Goal: Task Accomplishment & Management: Manage account settings

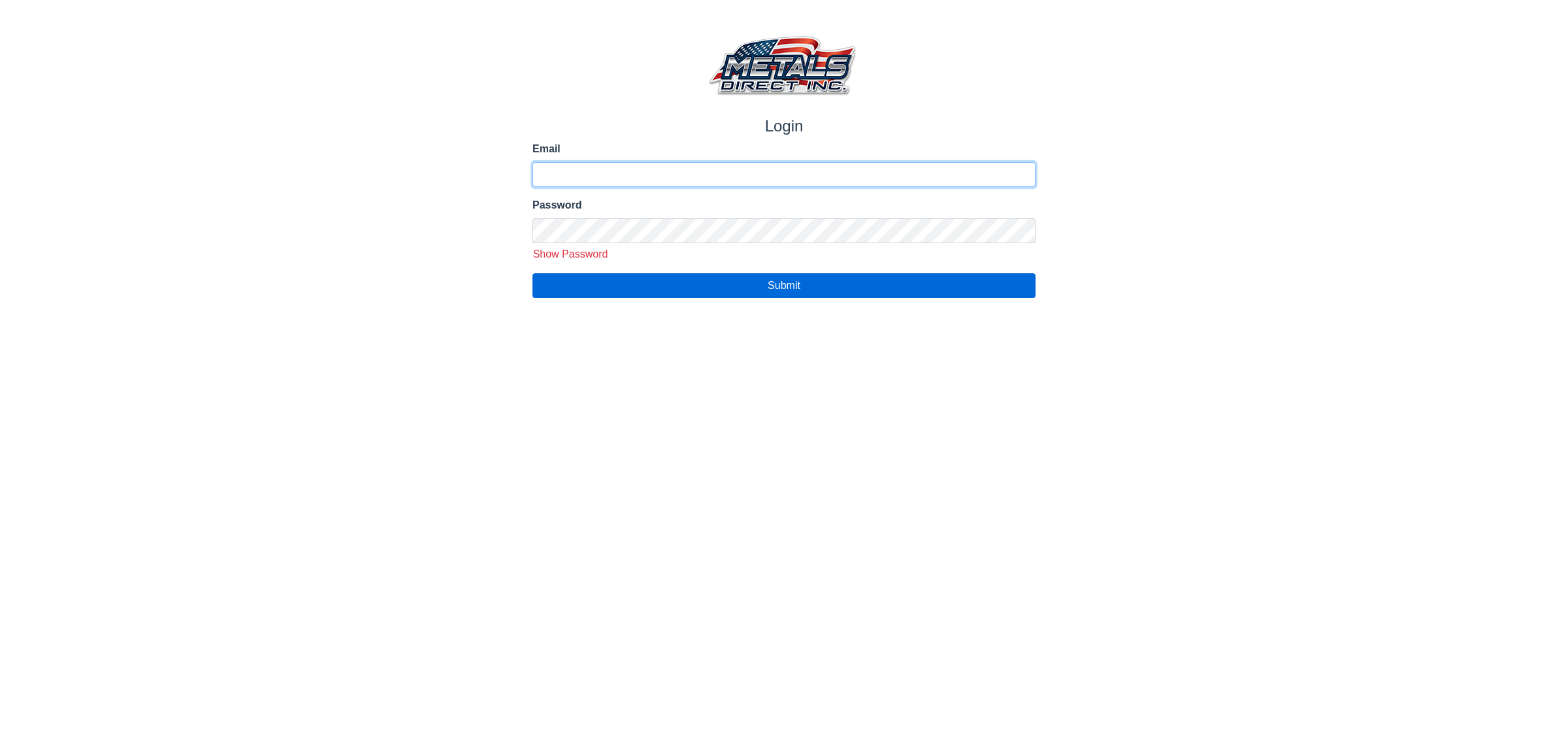
type input "**********"
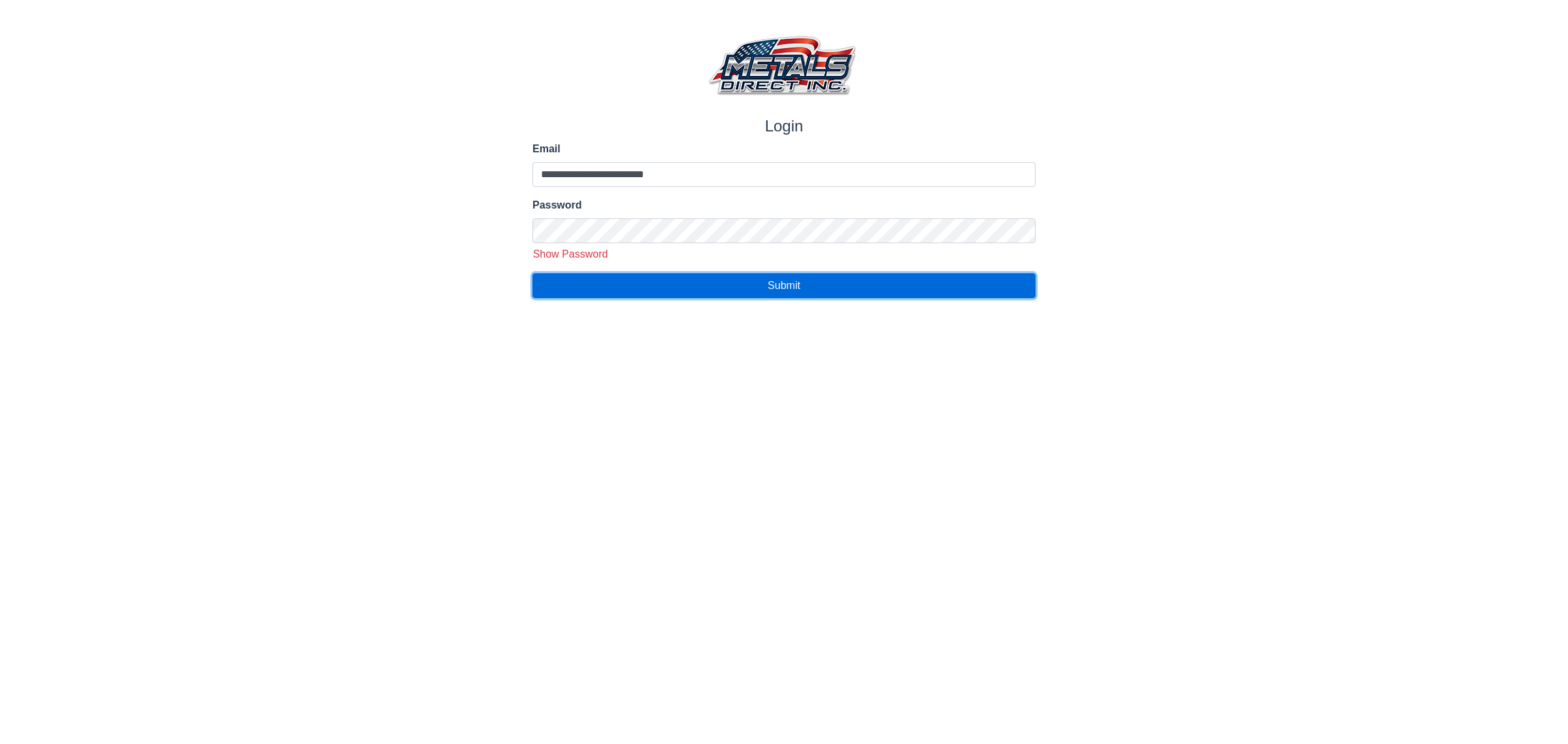
click at [706, 292] on button "Submit" at bounding box center [784, 285] width 503 height 25
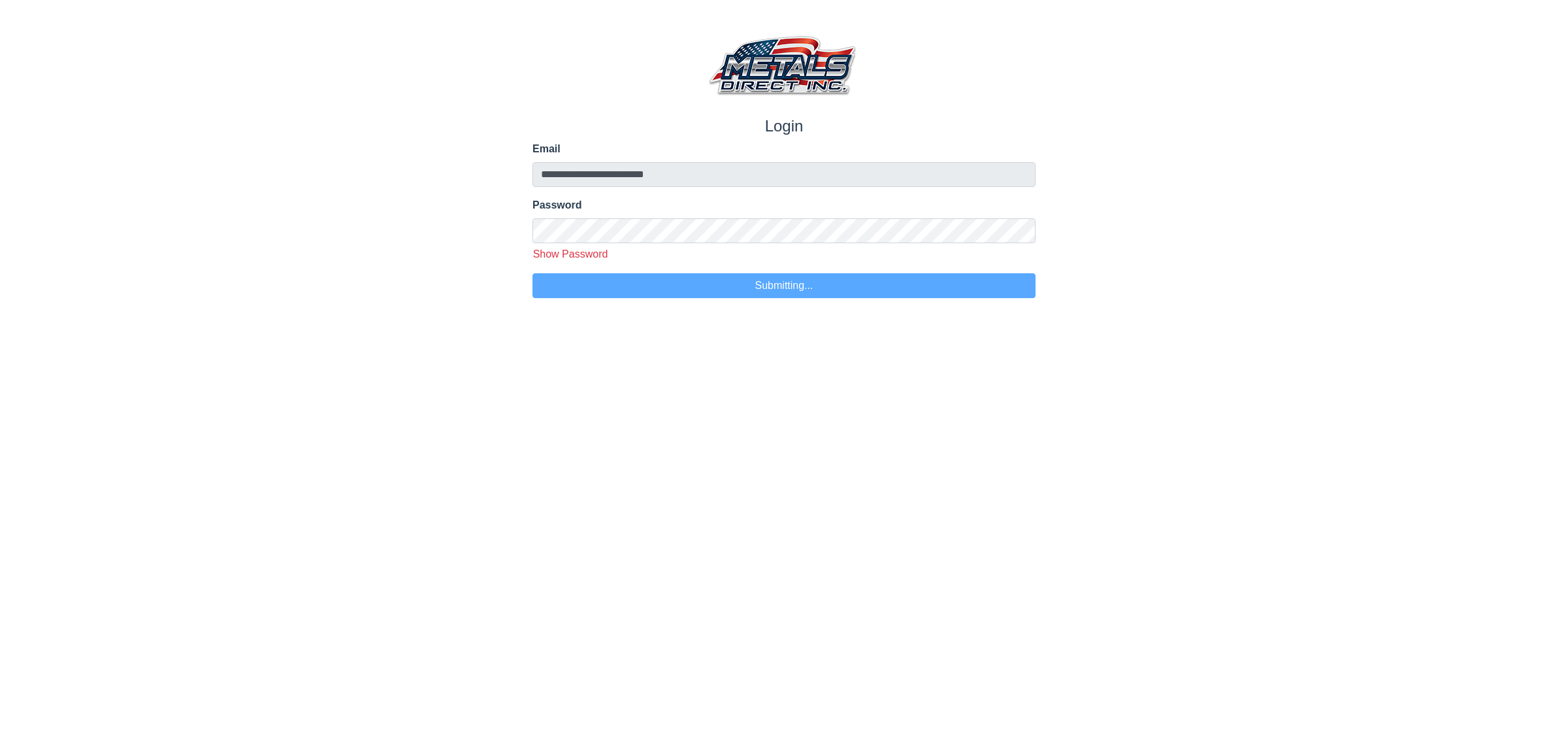
click at [681, 298] on html "**********" at bounding box center [784, 148] width 1568 height 298
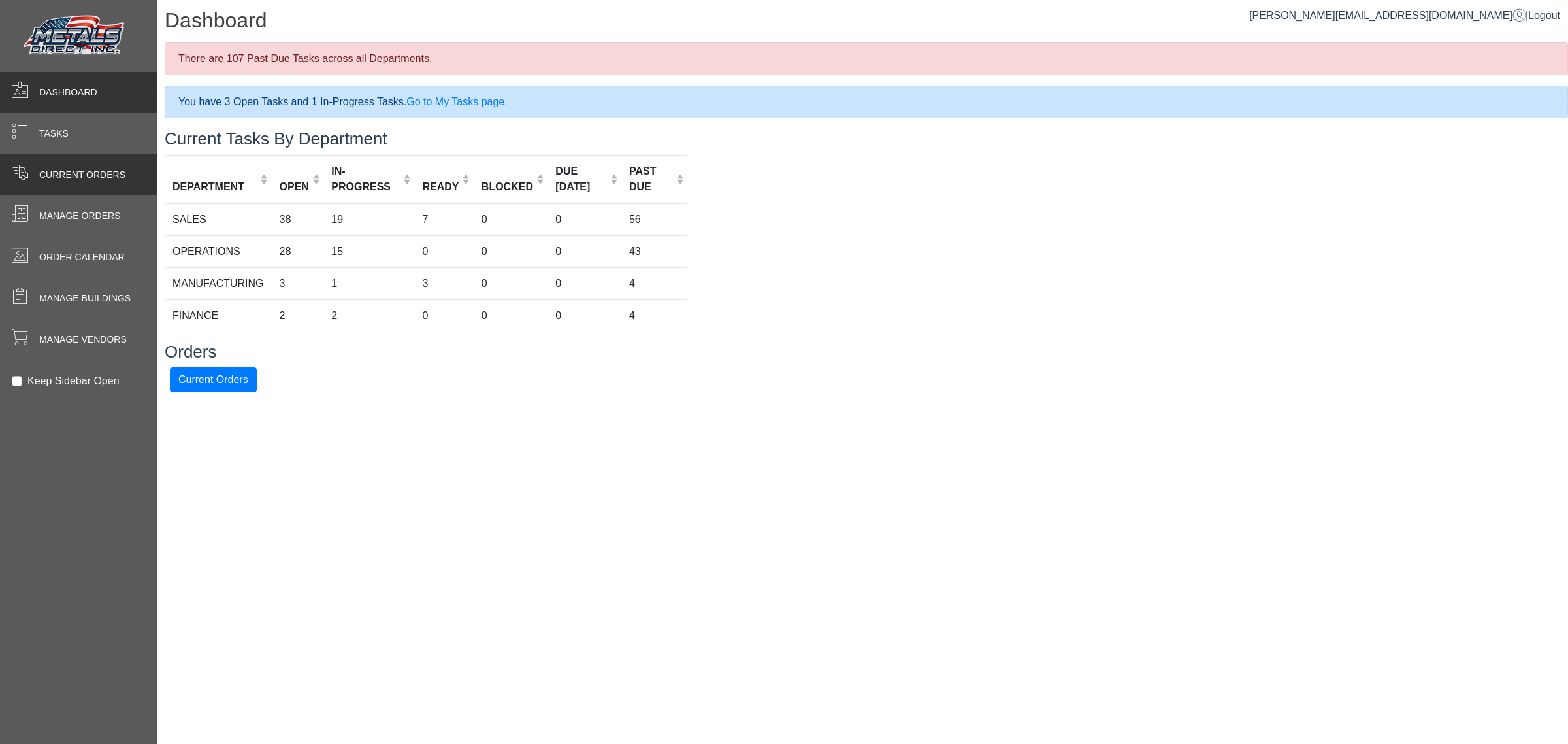
click at [23, 167] on span at bounding box center [20, 172] width 17 height 17
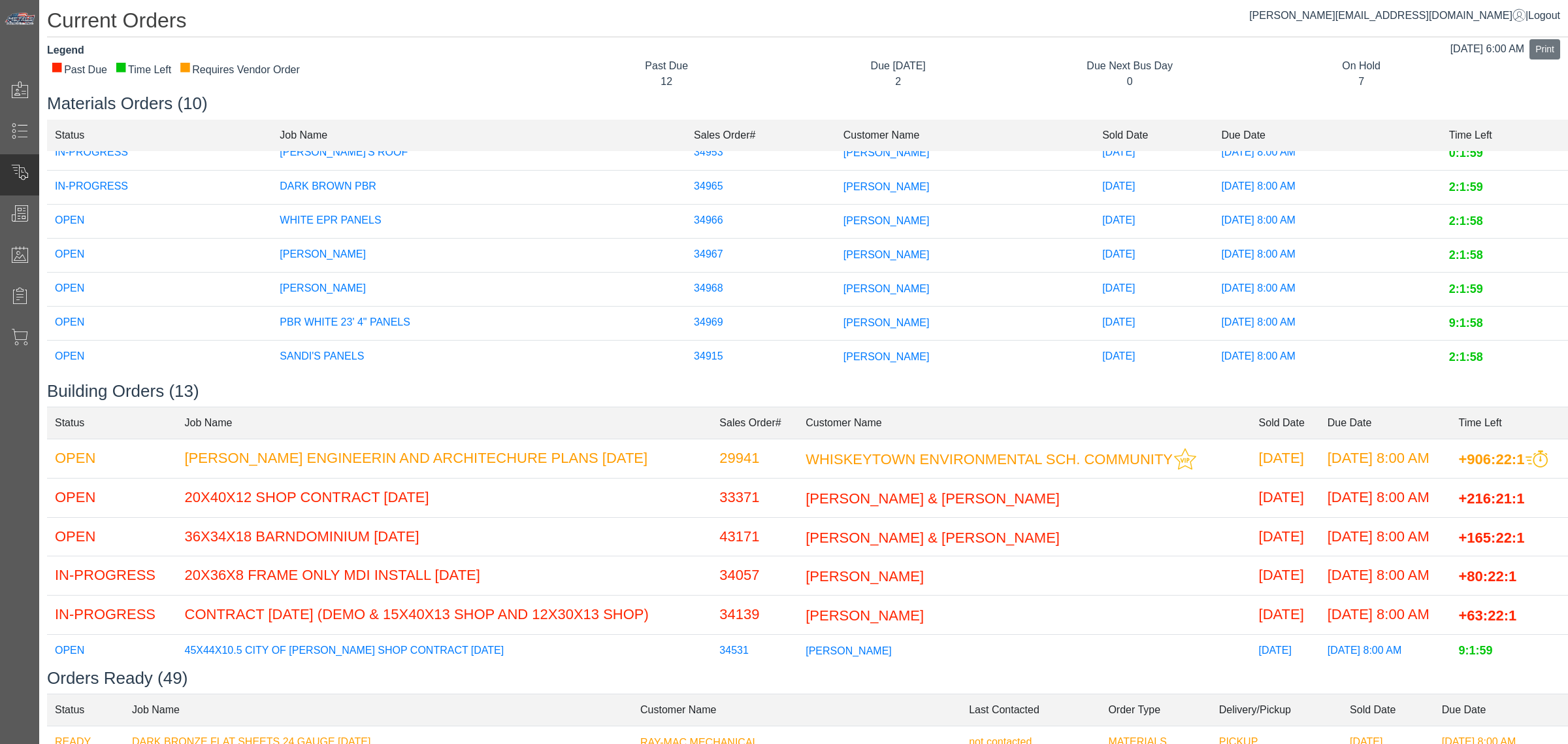
scroll to position [139, 0]
click at [874, 235] on td "[PERSON_NAME]" at bounding box center [965, 252] width 259 height 34
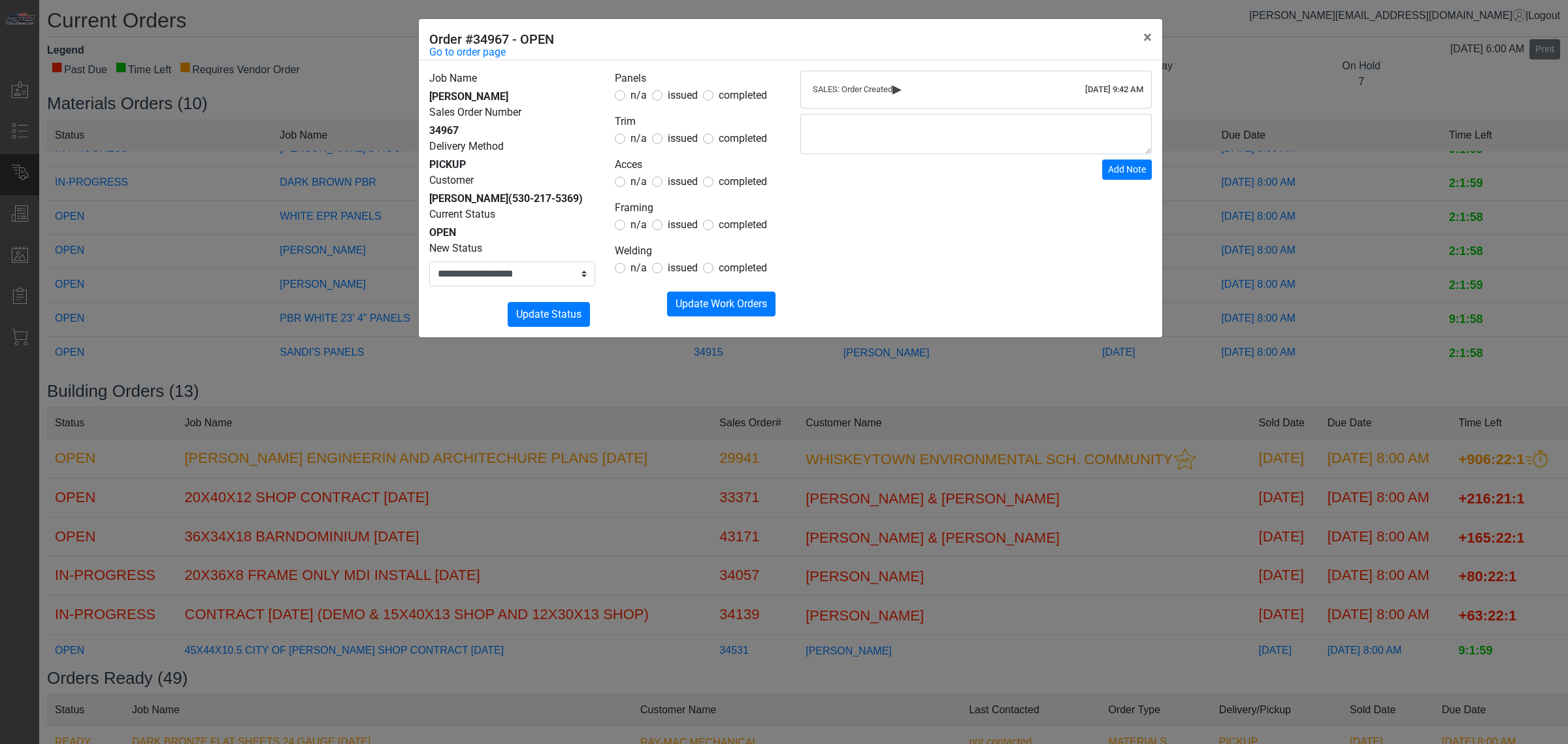
click at [663, 93] on div "issued" at bounding box center [675, 95] width 46 height 15
drag, startPoint x: 673, startPoint y: 99, endPoint x: 669, endPoint y: 154, distance: 55.1
click at [673, 100] on span "issued" at bounding box center [683, 94] width 30 height 12
click at [668, 155] on form "Panels n/a issued completed Trim n/a issued completed Acces n/a issued complete…" at bounding box center [698, 193] width 166 height 245
click at [678, 138] on span "issued" at bounding box center [683, 138] width 30 height 12
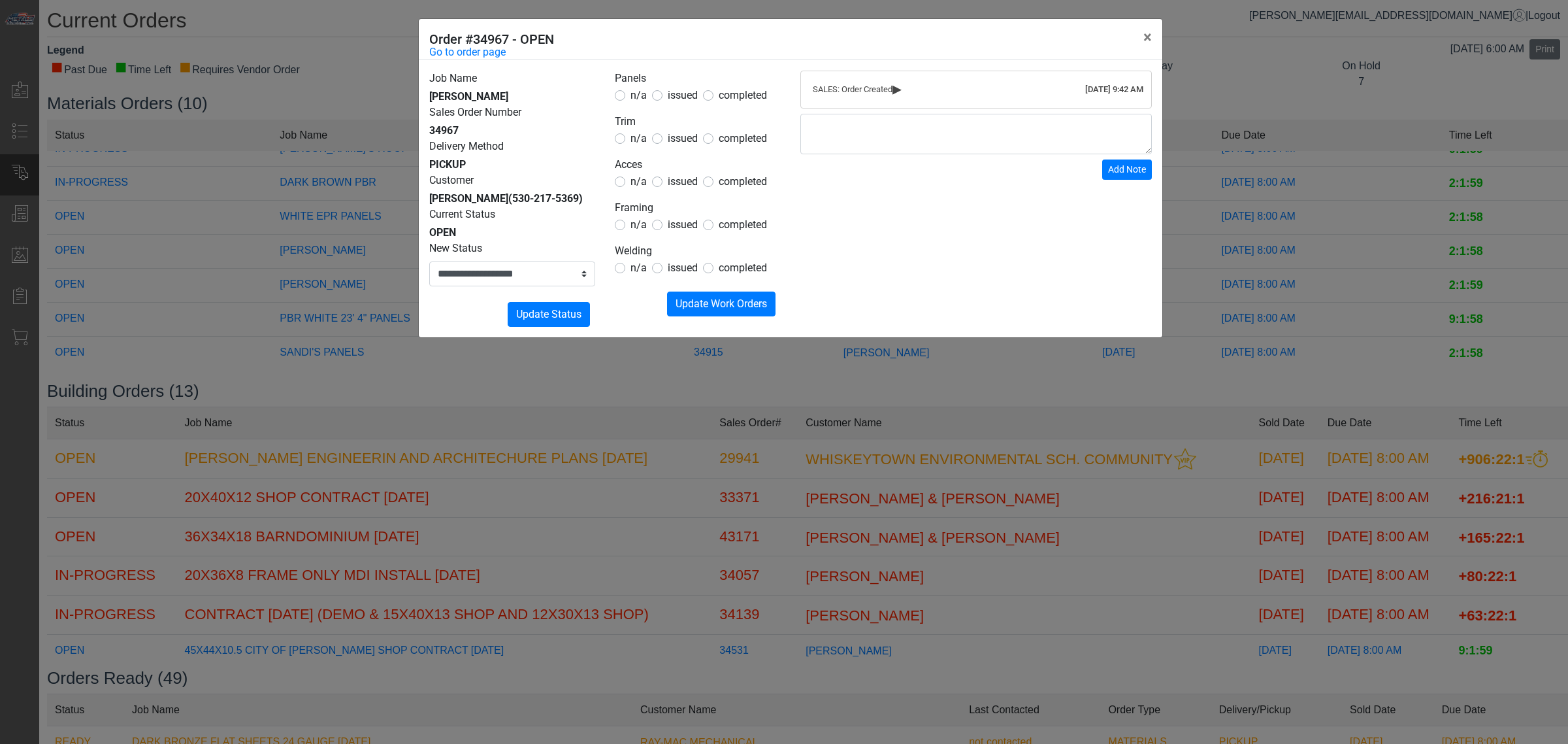
click at [636, 177] on span "n/a" at bounding box center [638, 181] width 16 height 12
drag, startPoint x: 634, startPoint y: 221, endPoint x: 638, endPoint y: 255, distance: 34.2
click at [634, 221] on span "n/a" at bounding box center [638, 225] width 16 height 12
click at [638, 264] on span "n/a" at bounding box center [638, 267] width 16 height 12
click at [696, 305] on span "Update Work Orders" at bounding box center [722, 303] width 91 height 12
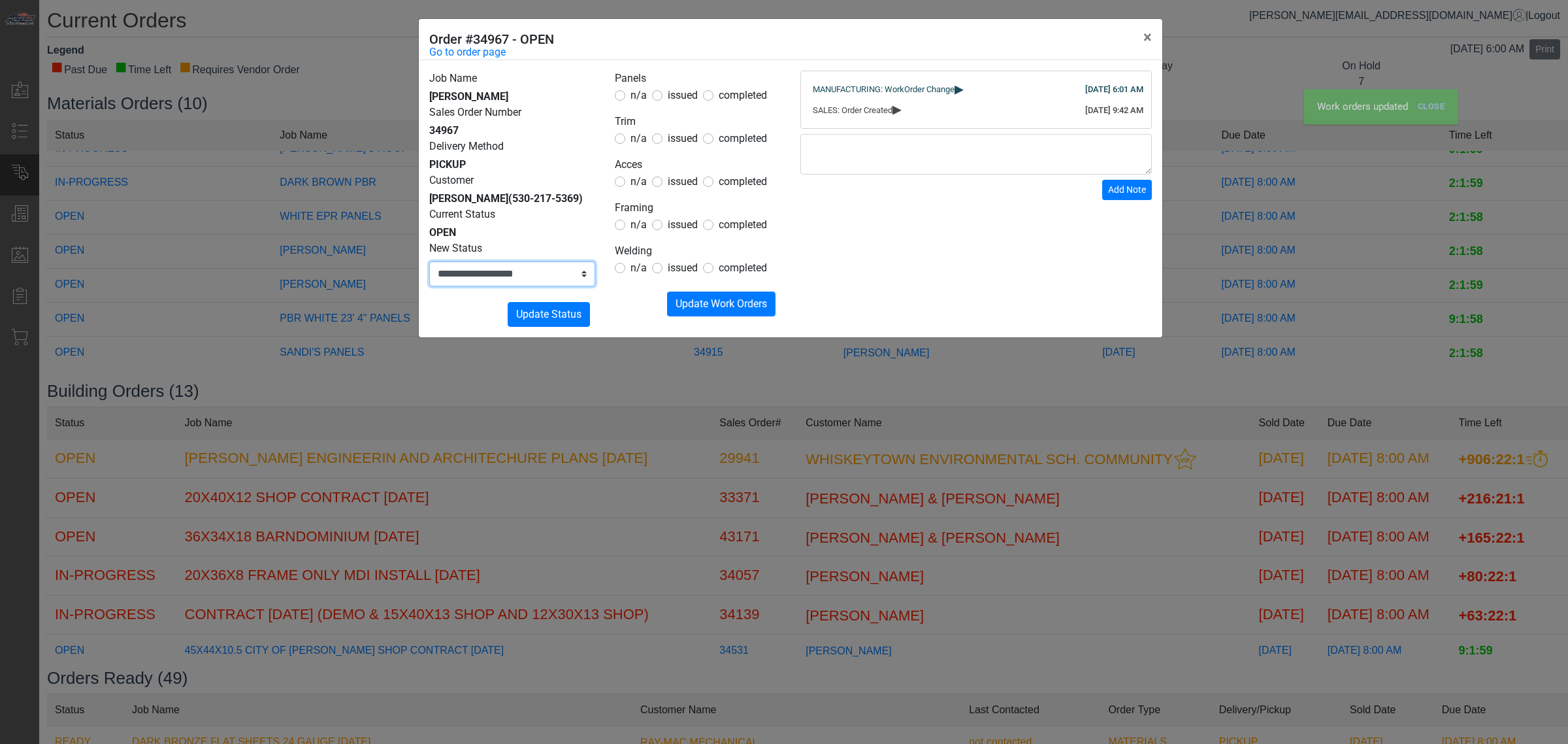
click at [553, 275] on select "**********" at bounding box center [512, 274] width 166 height 25
select select "**********"
click at [429, 262] on select "**********" at bounding box center [512, 274] width 166 height 25
click at [573, 305] on button "Submitting Update Status" at bounding box center [549, 314] width 83 height 25
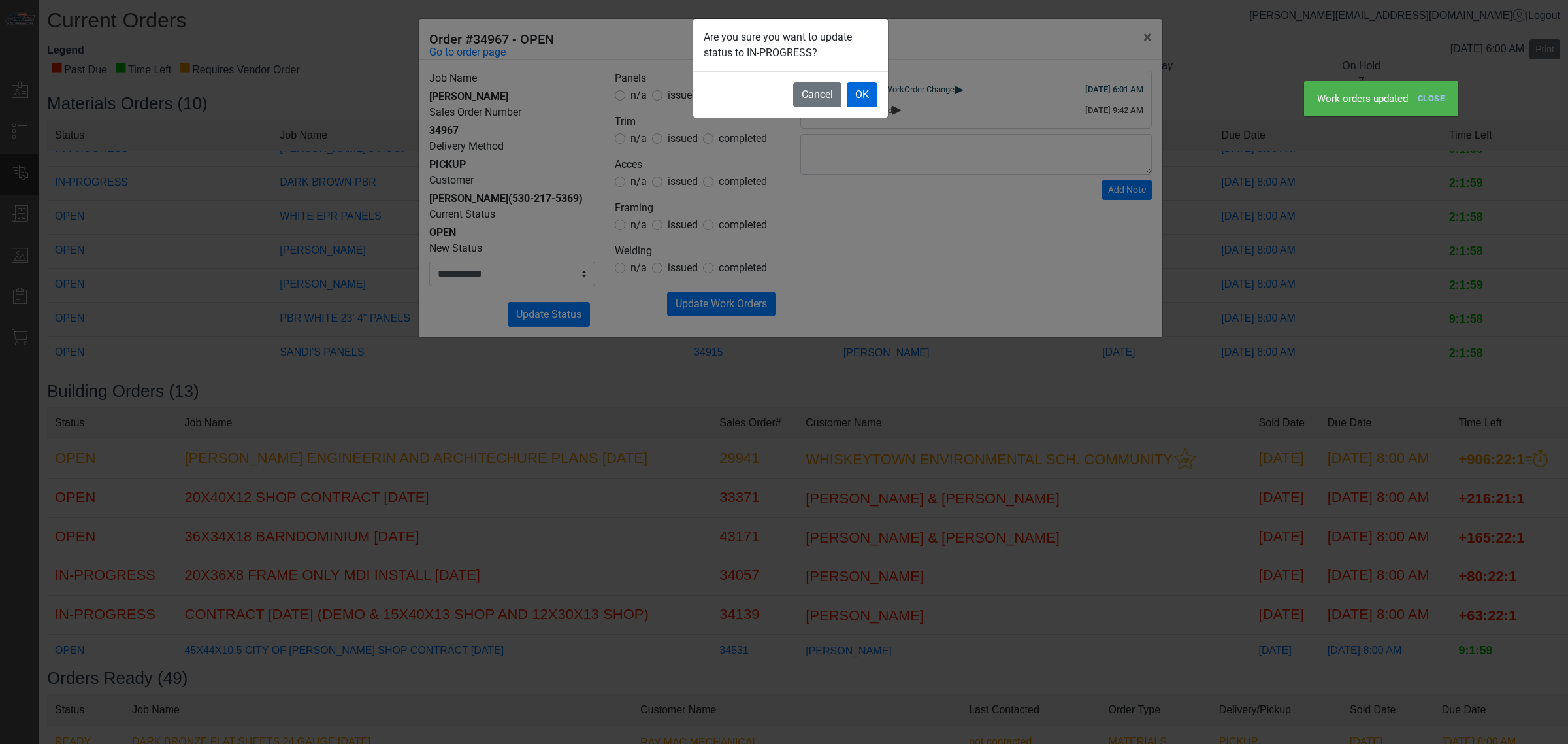
drag, startPoint x: 858, startPoint y: 80, endPoint x: 862, endPoint y: 86, distance: 7.2
click at [861, 84] on footer "Cancel OK" at bounding box center [790, 94] width 195 height 47
click at [867, 91] on button "OK" at bounding box center [862, 95] width 30 height 25
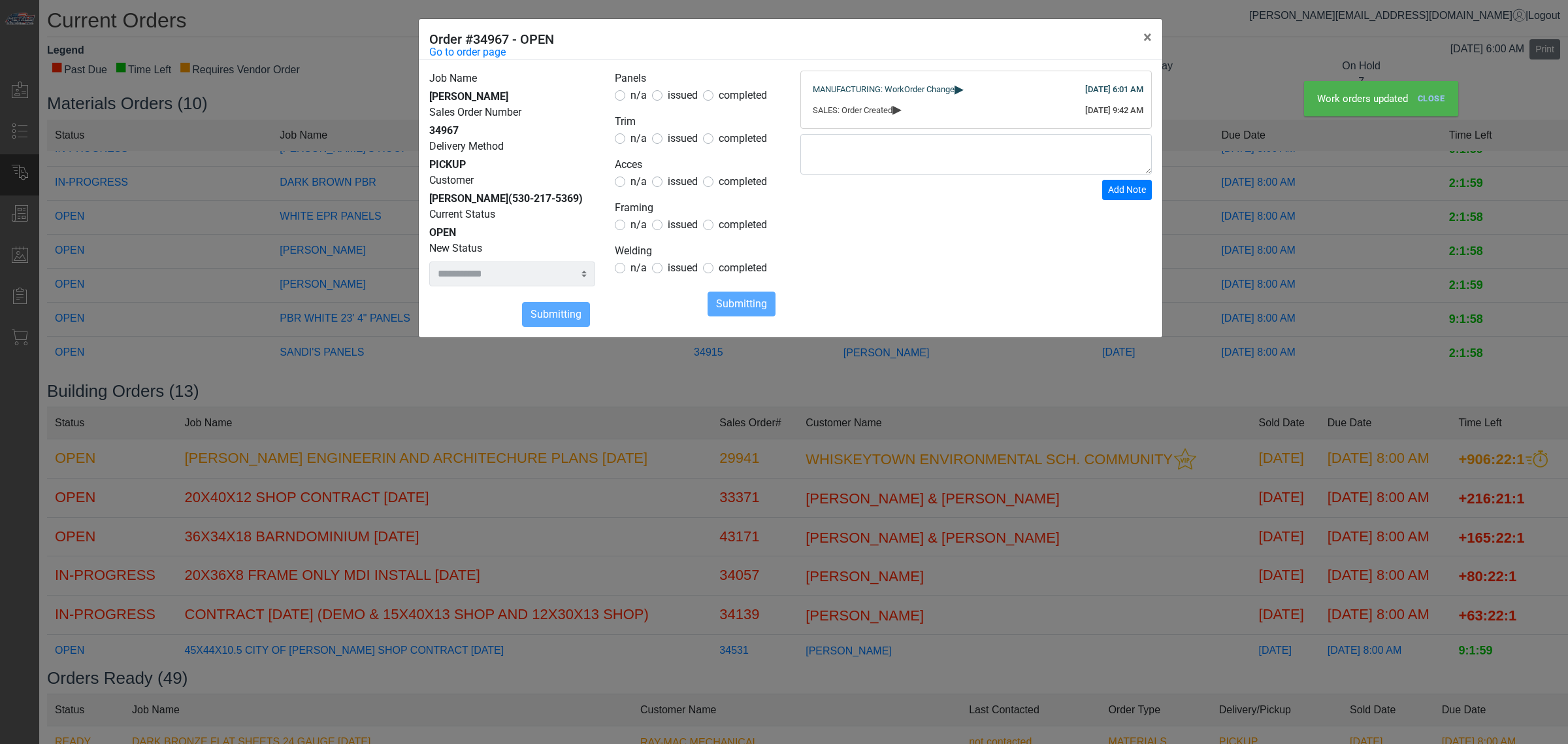
select select
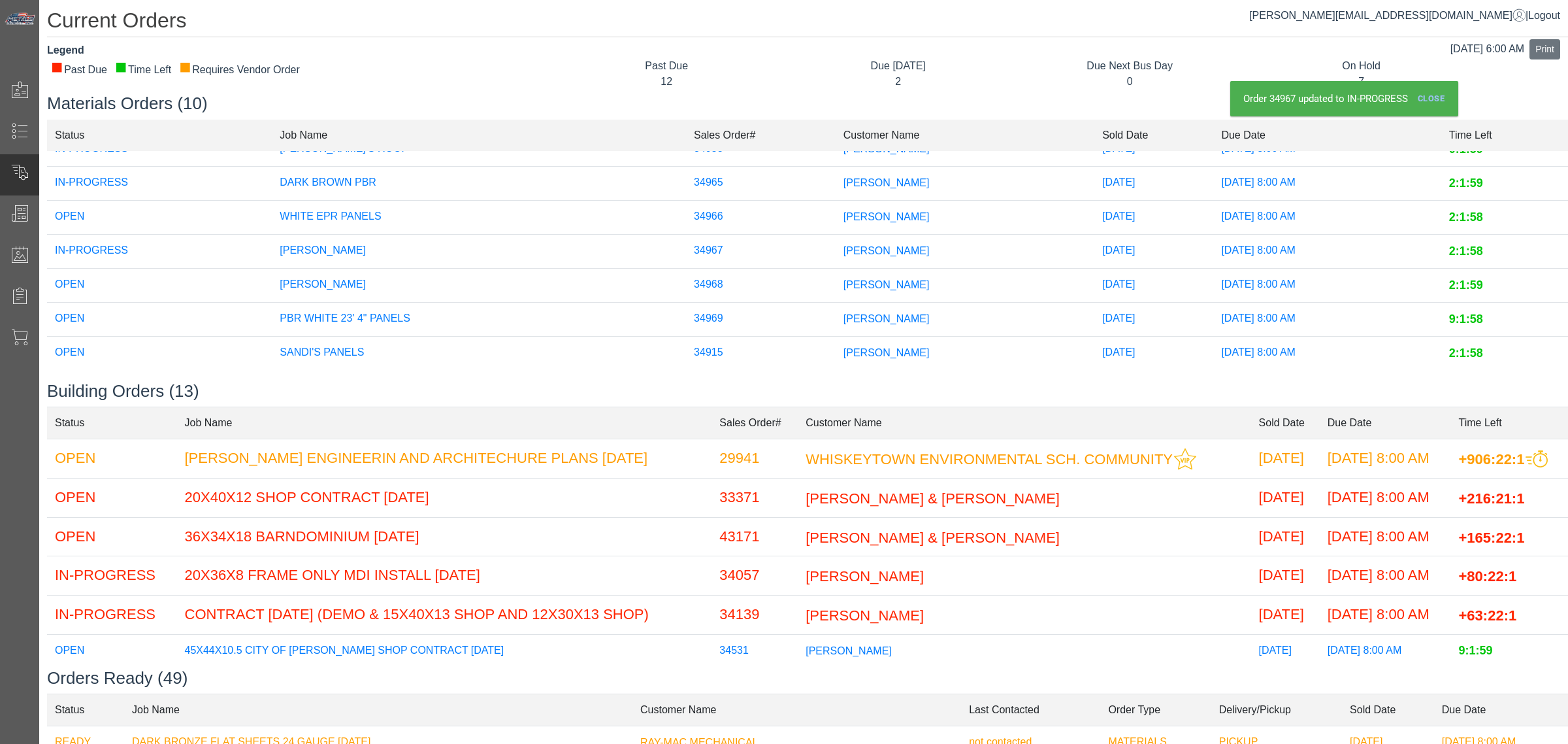
click at [843, 313] on span "[PERSON_NAME]" at bounding box center [886, 319] width 87 height 11
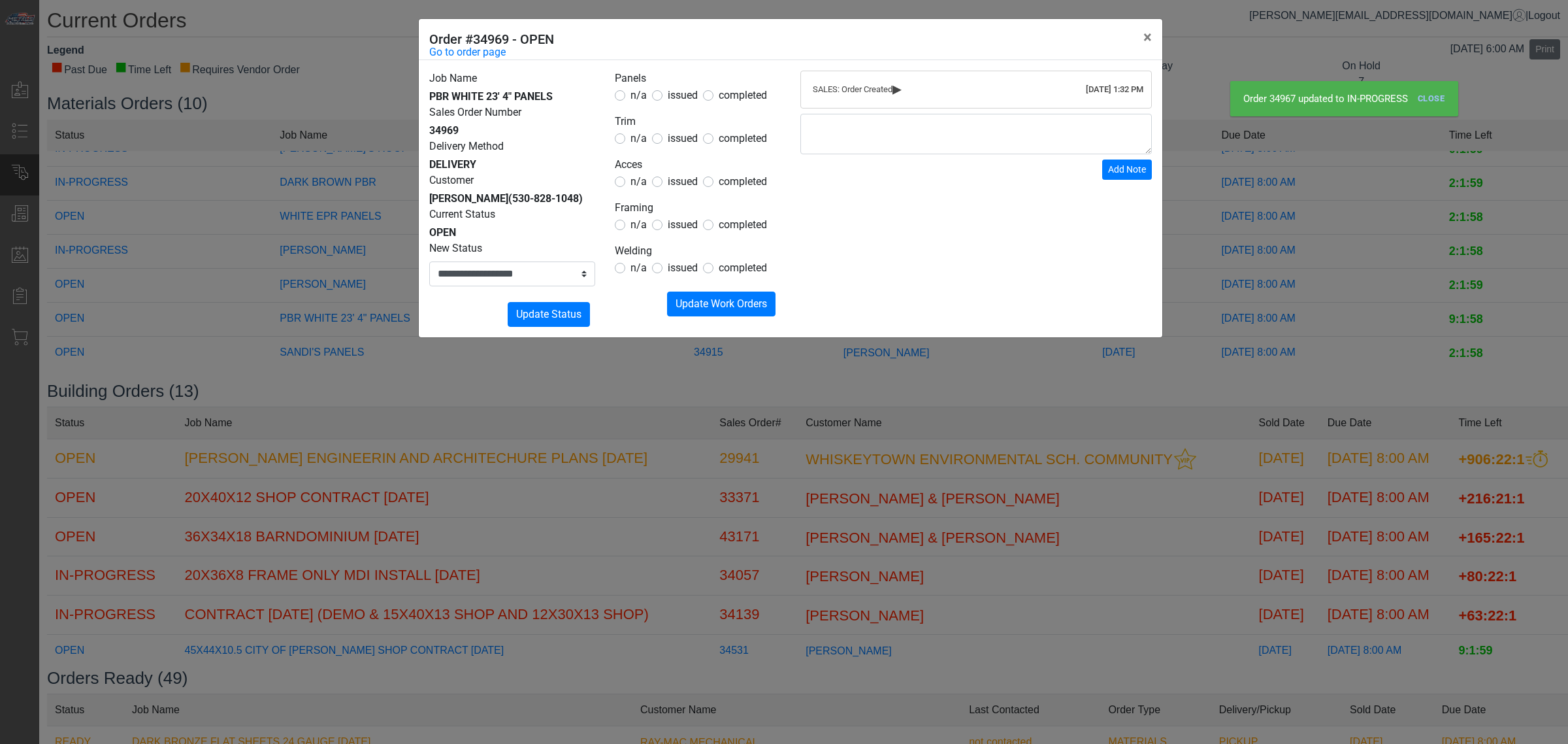
click at [677, 92] on span "issued" at bounding box center [683, 94] width 30 height 12
click at [628, 155] on form "Panels n/a issued completed Trim n/a issued completed Acces n/a issued complete…" at bounding box center [698, 193] width 166 height 245
click at [642, 139] on span "n/a" at bounding box center [638, 138] width 16 height 12
drag, startPoint x: 642, startPoint y: 177, endPoint x: 641, endPoint y: 206, distance: 29.0
click at [642, 184] on span "n/a" at bounding box center [638, 181] width 16 height 12
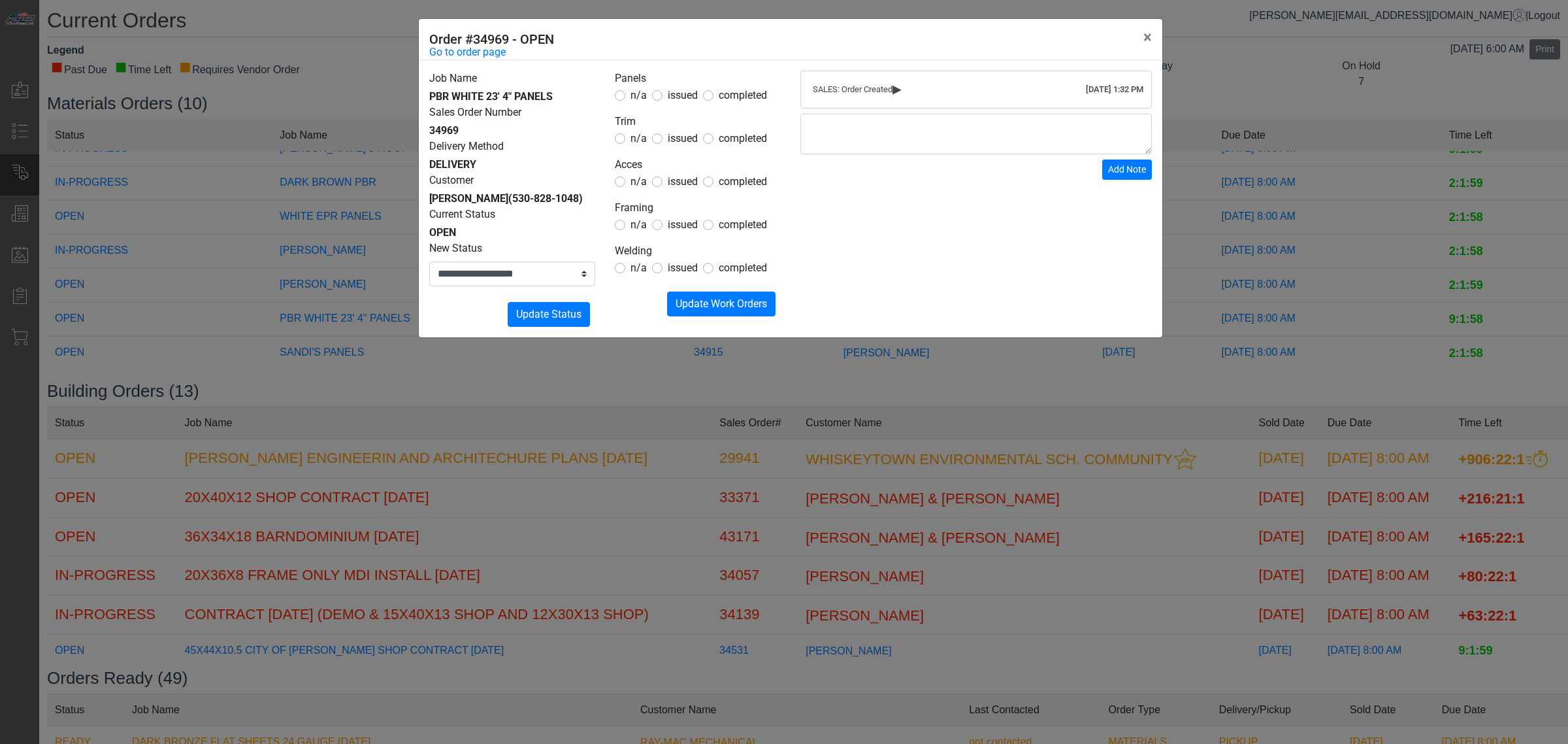
drag, startPoint x: 639, startPoint y: 224, endPoint x: 638, endPoint y: 232, distance: 8.1
click at [638, 225] on span "n/a" at bounding box center [638, 225] width 16 height 12
click at [634, 270] on span "n/a" at bounding box center [638, 267] width 16 height 12
drag, startPoint x: 715, startPoint y: 293, endPoint x: 710, endPoint y: 298, distance: 7.1
click at [711, 298] on button "Submitting Update Work Orders" at bounding box center [722, 303] width 108 height 25
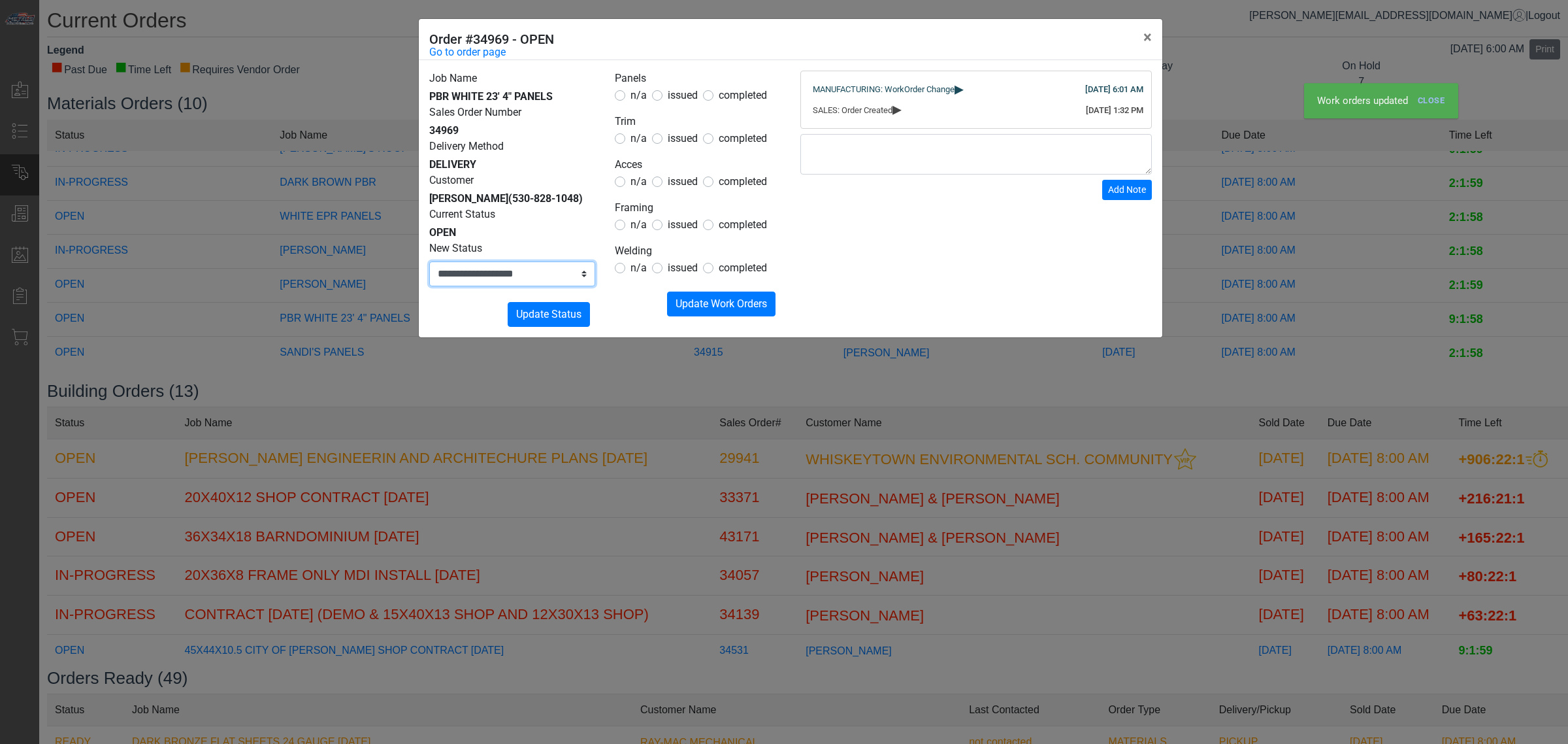
click at [544, 273] on select "**********" at bounding box center [512, 274] width 166 height 25
select select "**********"
click at [429, 262] on select "**********" at bounding box center [512, 274] width 166 height 25
click at [575, 306] on button "Submitting Update Status" at bounding box center [549, 314] width 83 height 25
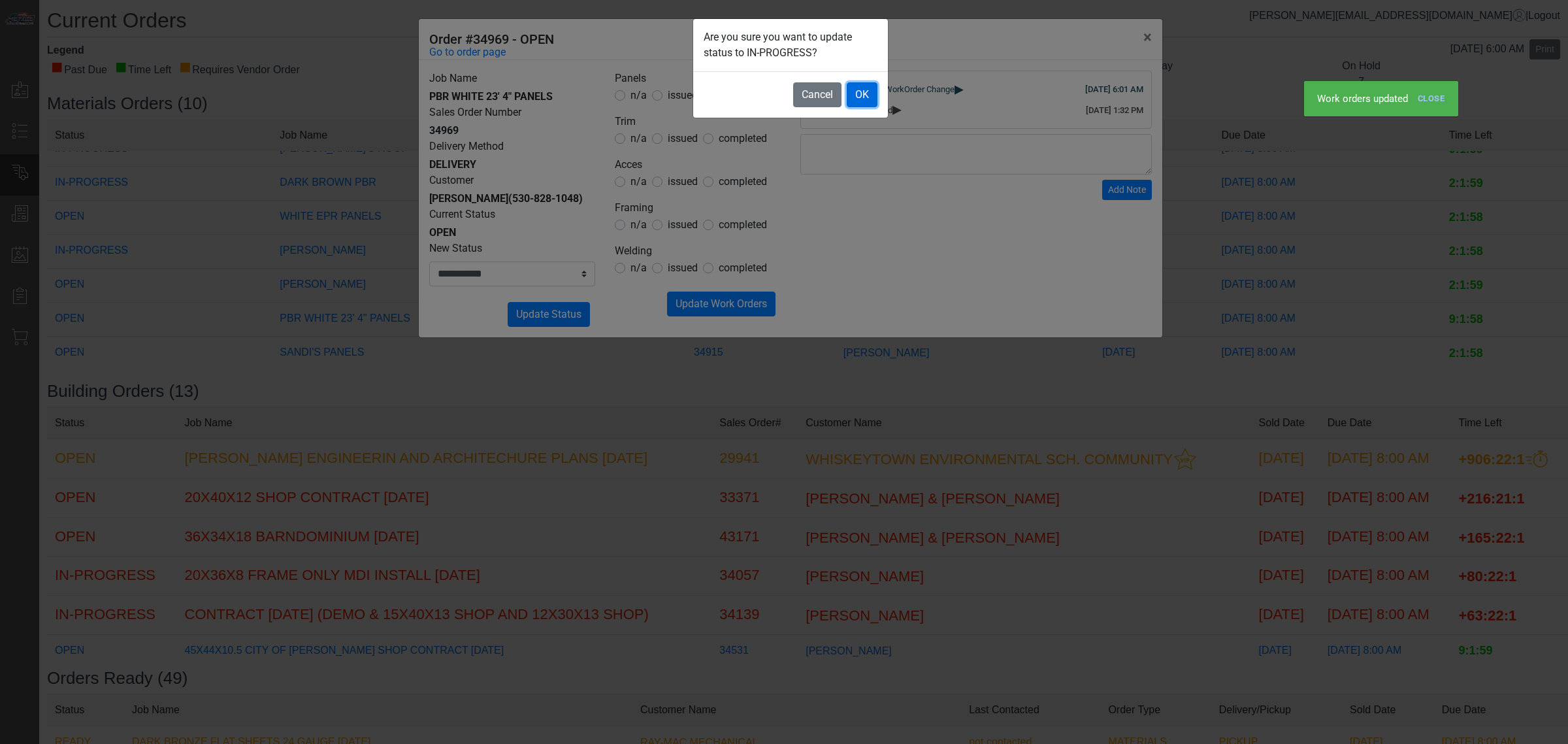
click at [863, 95] on button "OK" at bounding box center [862, 95] width 30 height 25
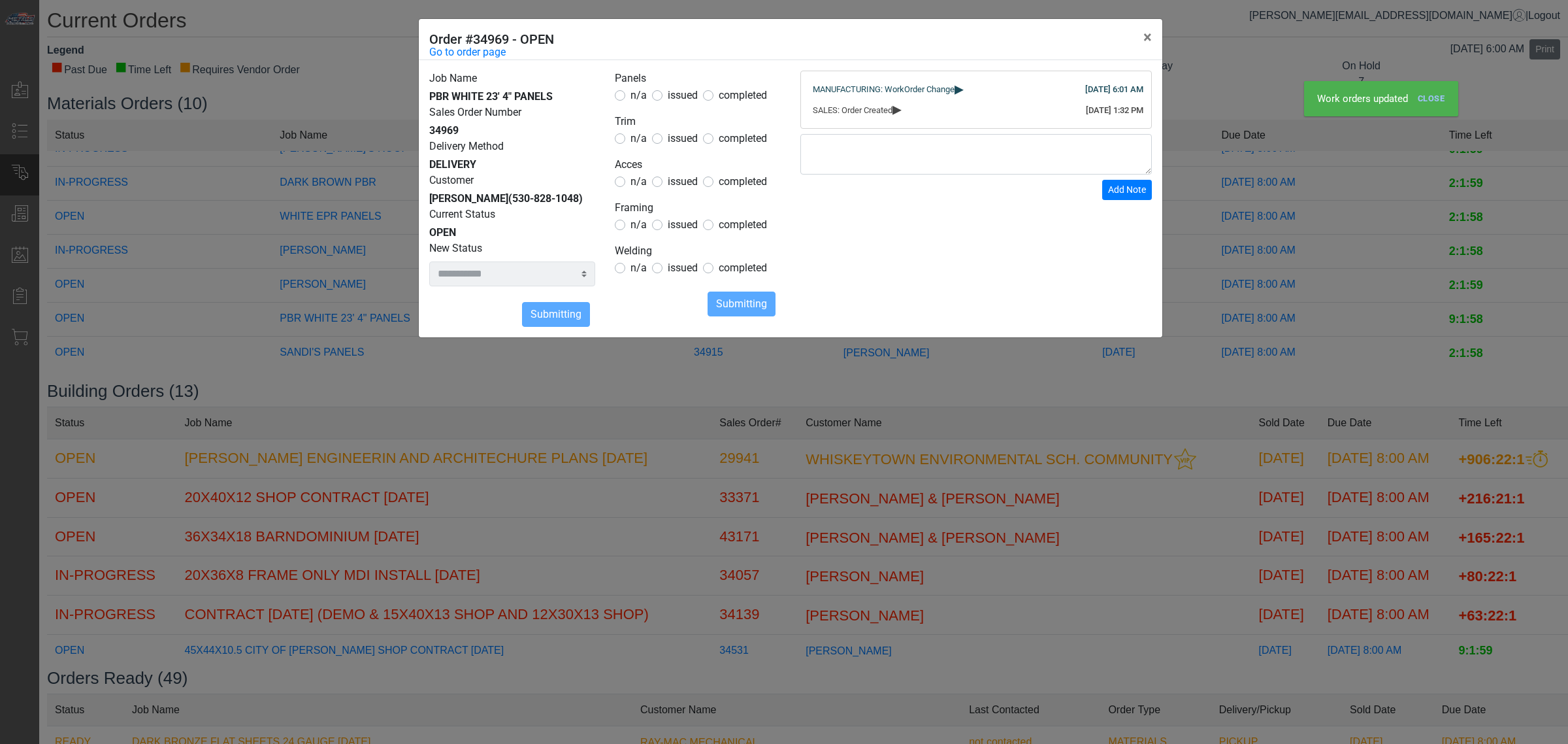
select select
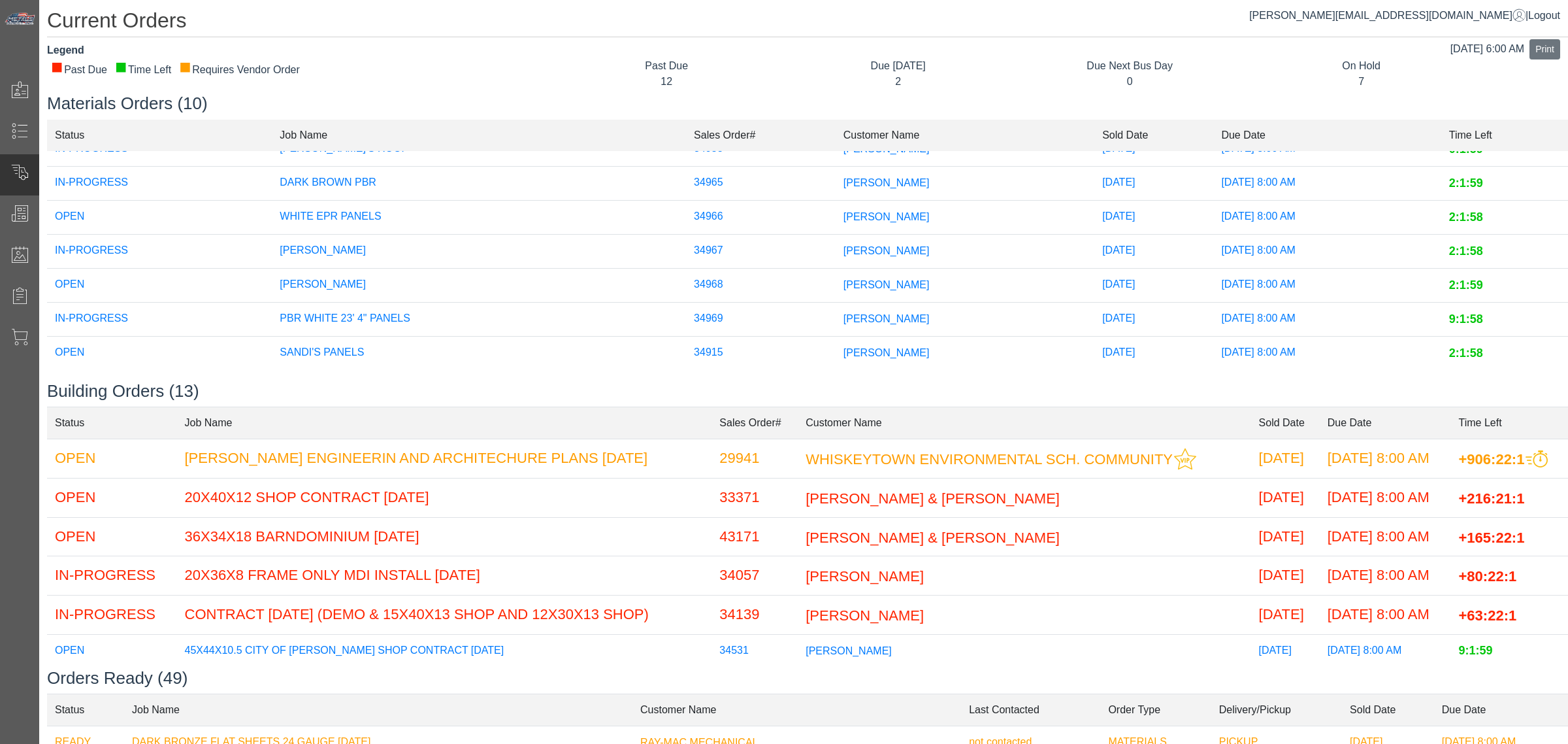
click at [836, 268] on td "[PERSON_NAME]" at bounding box center [965, 285] width 259 height 34
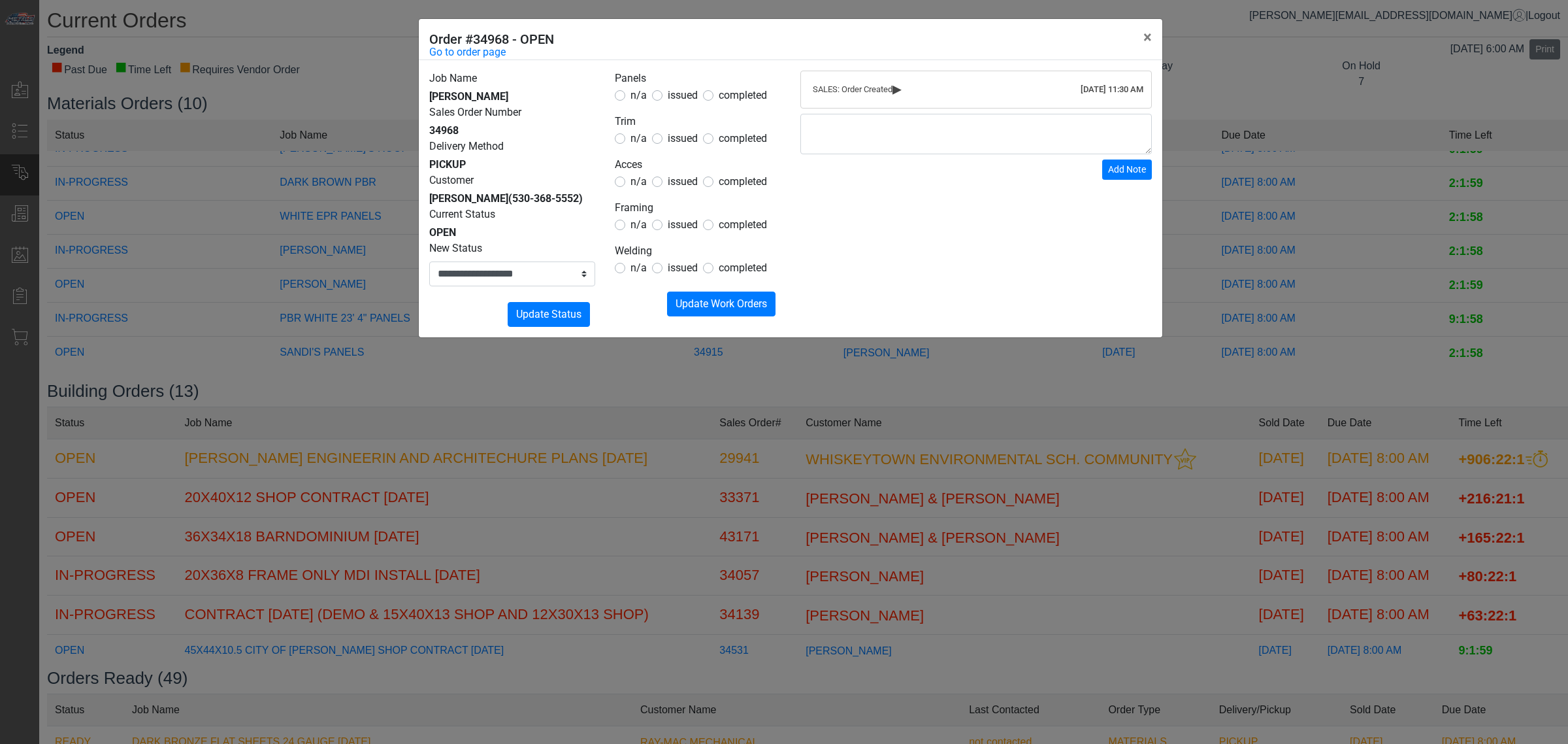
click at [671, 99] on span "issued" at bounding box center [683, 94] width 30 height 12
click at [677, 187] on span "issued" at bounding box center [683, 181] width 30 height 12
click at [639, 139] on span "n/a" at bounding box center [638, 138] width 16 height 12
click at [637, 239] on form "Panels n/a issued completed Trim n/a issued completed Acces n/a issued complete…" at bounding box center [698, 193] width 166 height 245
click at [639, 224] on span "n/a" at bounding box center [638, 225] width 16 height 12
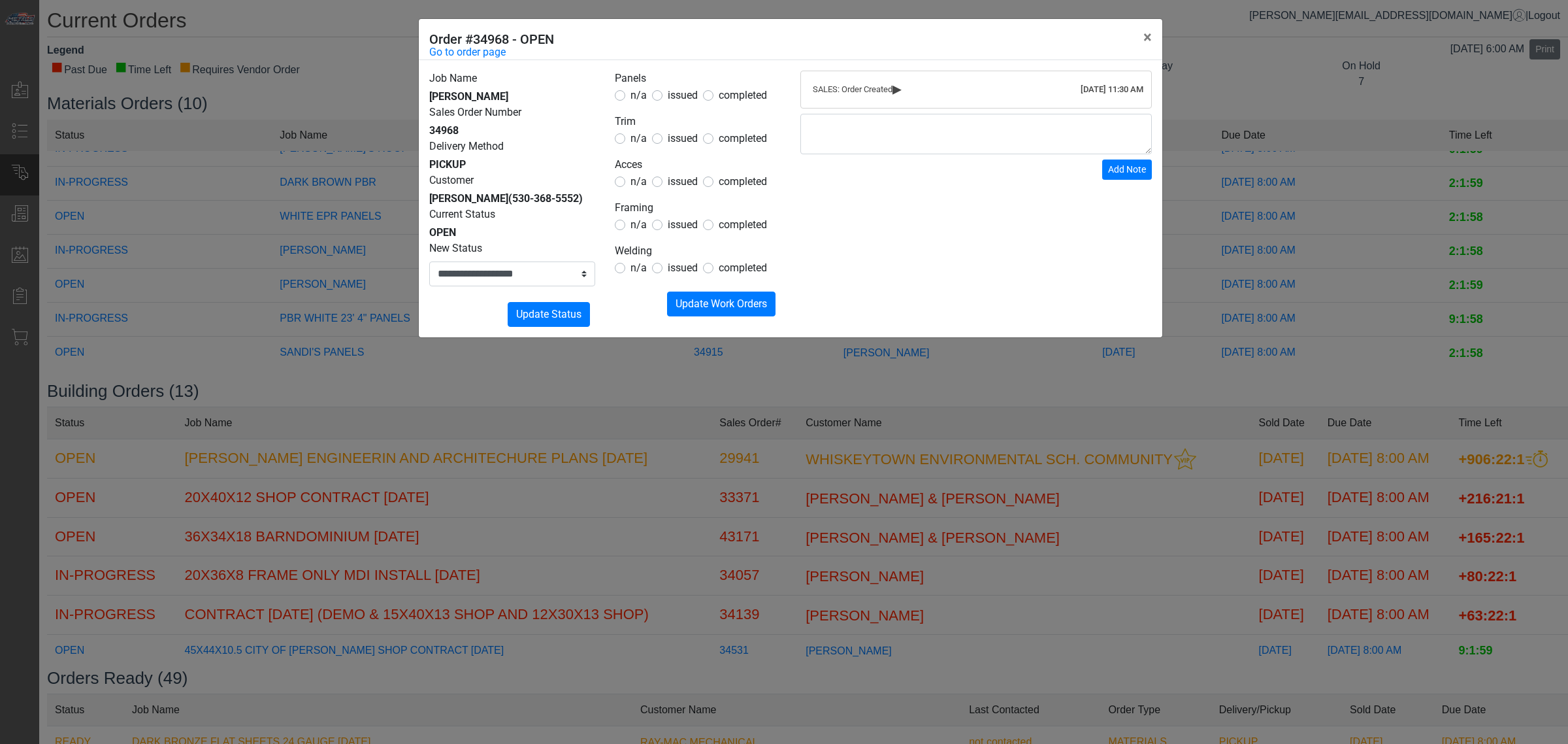
click at [631, 265] on span "n/a" at bounding box center [638, 267] width 16 height 12
drag, startPoint x: 691, startPoint y: 291, endPoint x: 690, endPoint y: 298, distance: 7.1
click at [691, 291] on form "Panels n/a issued completed Trim n/a issued completed Acces n/a issued complete…" at bounding box center [698, 193] width 166 height 245
drag, startPoint x: 690, startPoint y: 298, endPoint x: 618, endPoint y: 289, distance: 72.6
click at [690, 298] on span "Update Work Orders" at bounding box center [722, 303] width 91 height 12
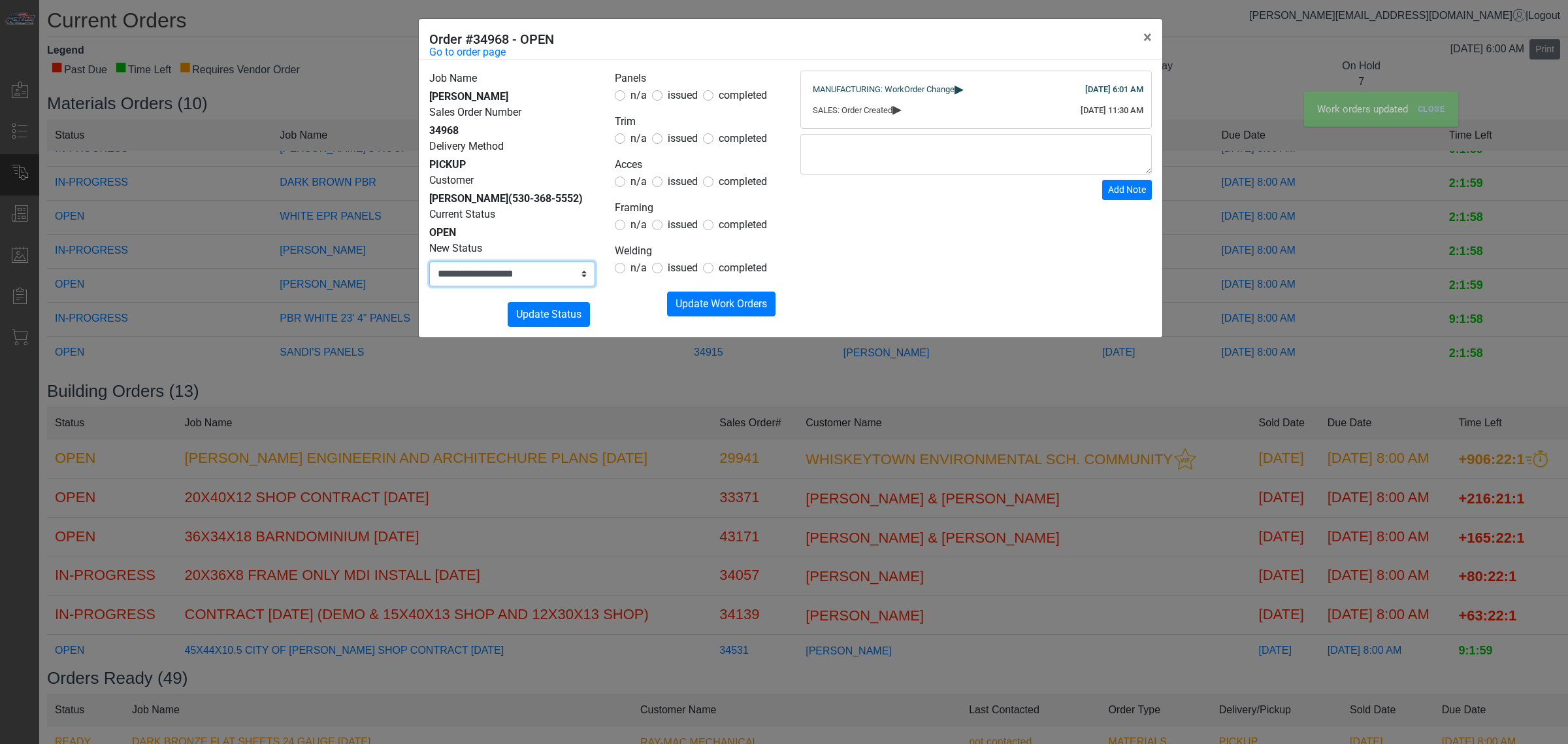
drag, startPoint x: 575, startPoint y: 277, endPoint x: 573, endPoint y: 285, distance: 8.2
click at [575, 277] on select "**********" at bounding box center [512, 274] width 166 height 25
select select "**********"
click at [429, 262] on select "**********" at bounding box center [512, 274] width 166 height 25
click at [563, 304] on button "Submitting Update Status" at bounding box center [549, 314] width 83 height 25
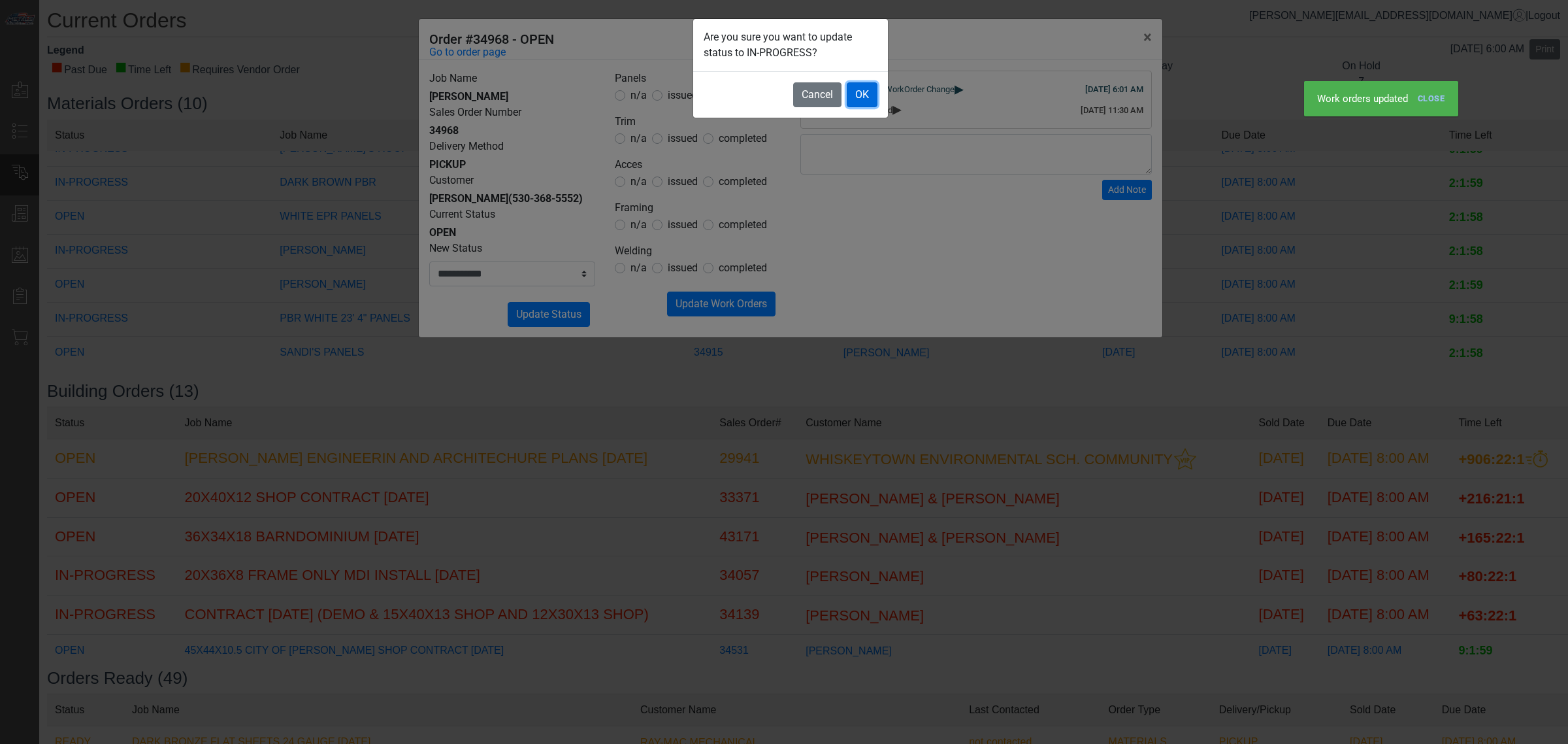
click at [857, 93] on button "OK" at bounding box center [862, 95] width 30 height 25
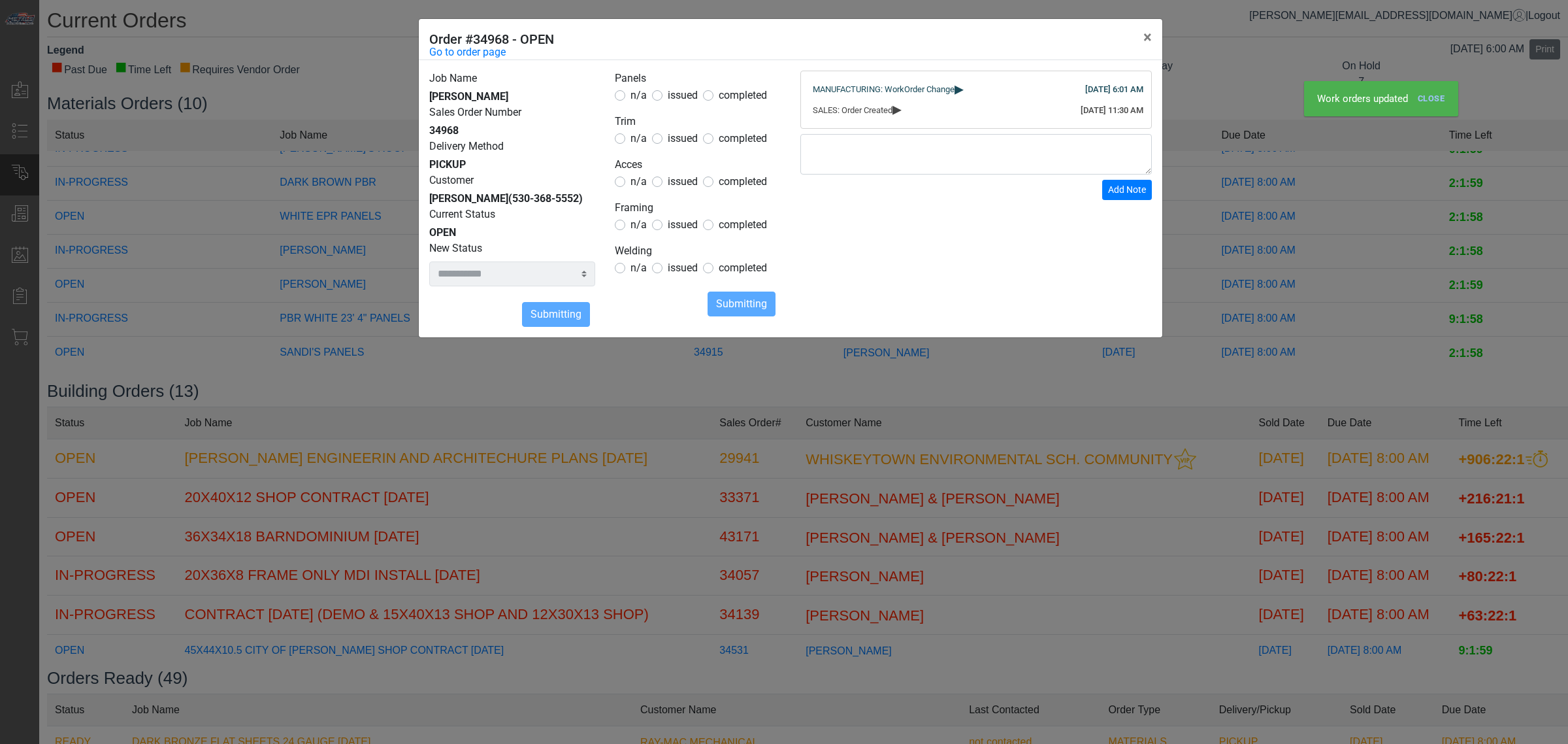
select select
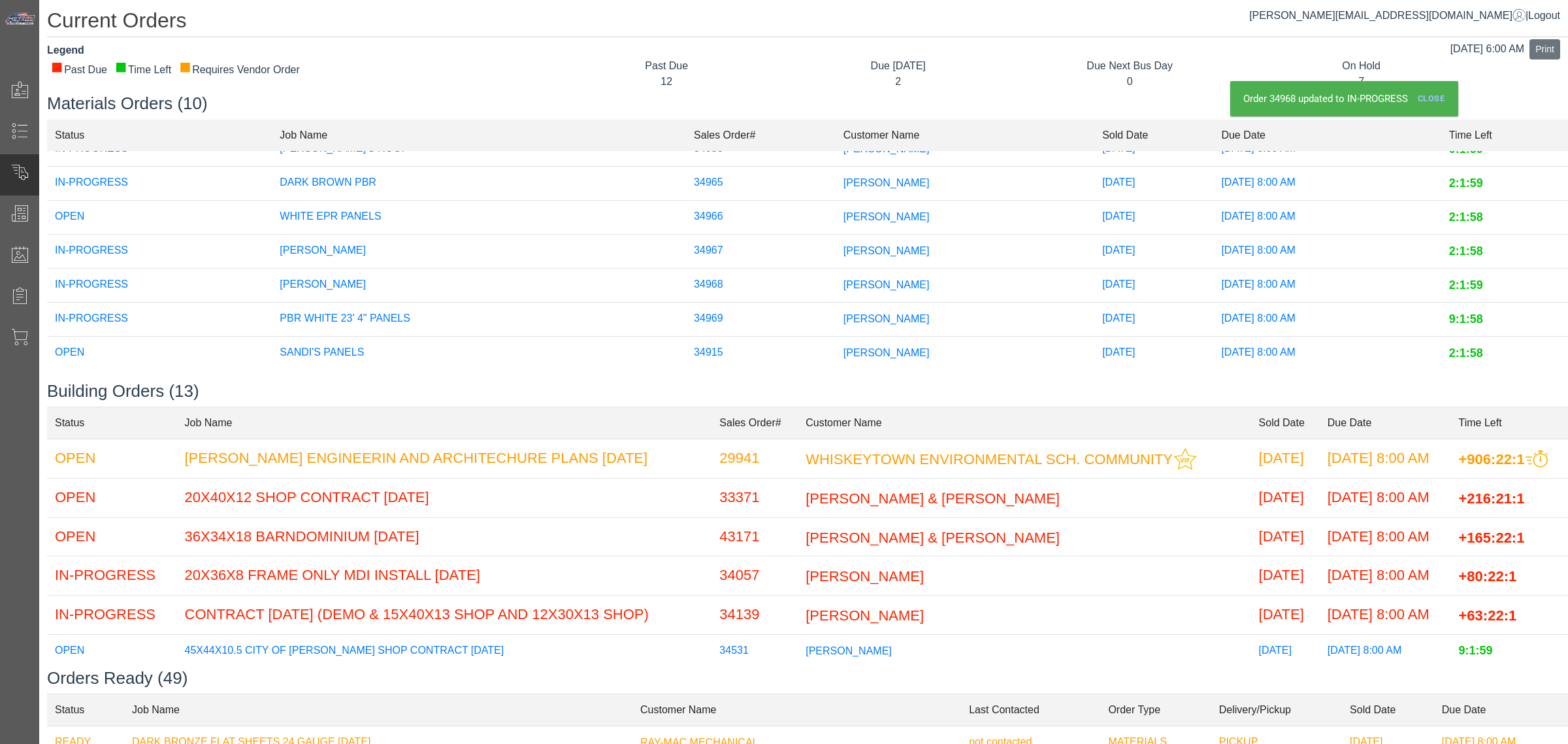
click at [772, 201] on td "34966" at bounding box center [761, 218] width 149 height 34
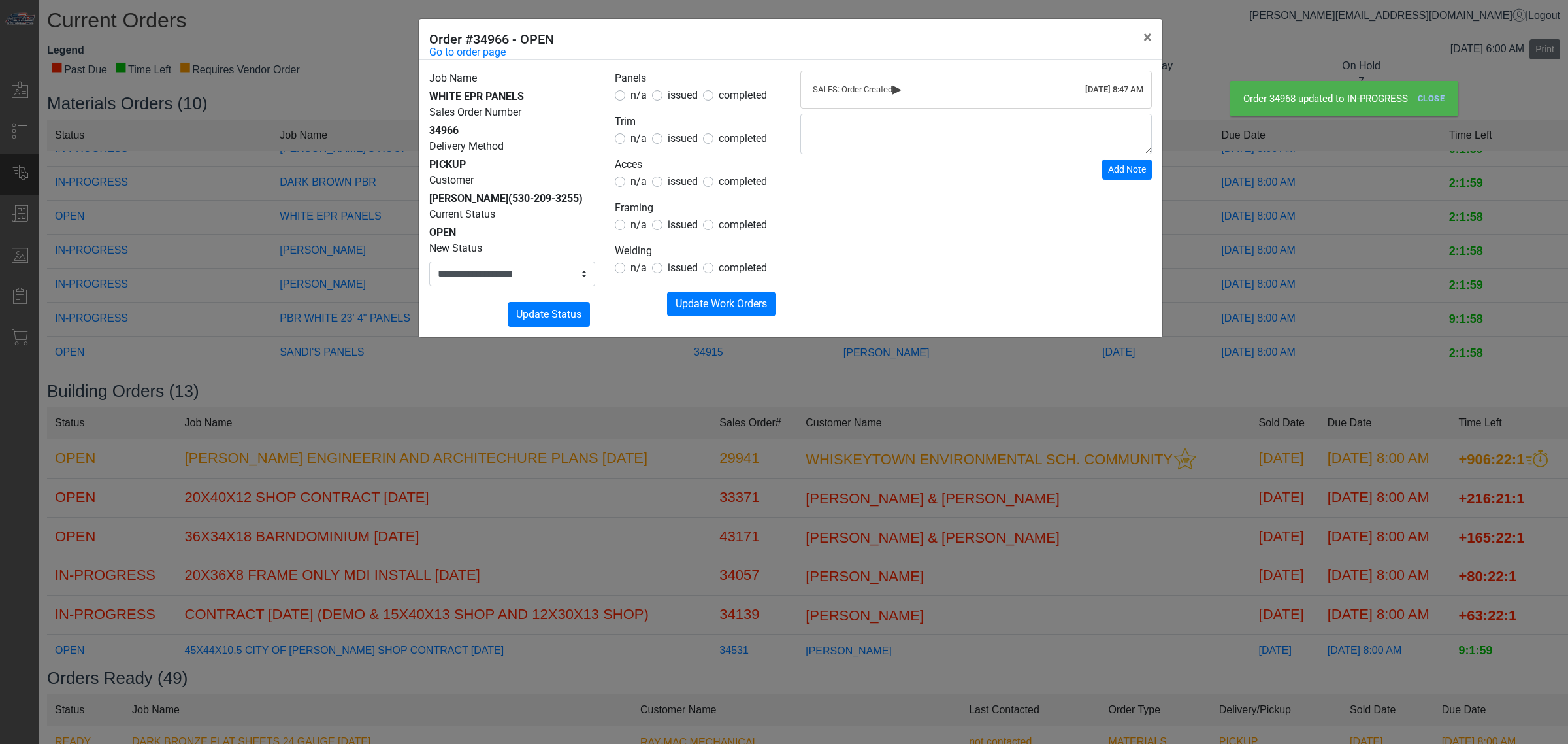
click at [682, 89] on span "issued" at bounding box center [683, 94] width 30 height 12
click at [632, 132] on span "n/a" at bounding box center [638, 138] width 16 height 12
click at [634, 190] on form "Panels n/a issued completed Trim n/a issued completed Acces n/a issued complete…" at bounding box center [698, 193] width 166 height 245
click at [640, 182] on span "n/a" at bounding box center [638, 181] width 16 height 12
click at [635, 233] on label "n/a" at bounding box center [638, 225] width 16 height 15
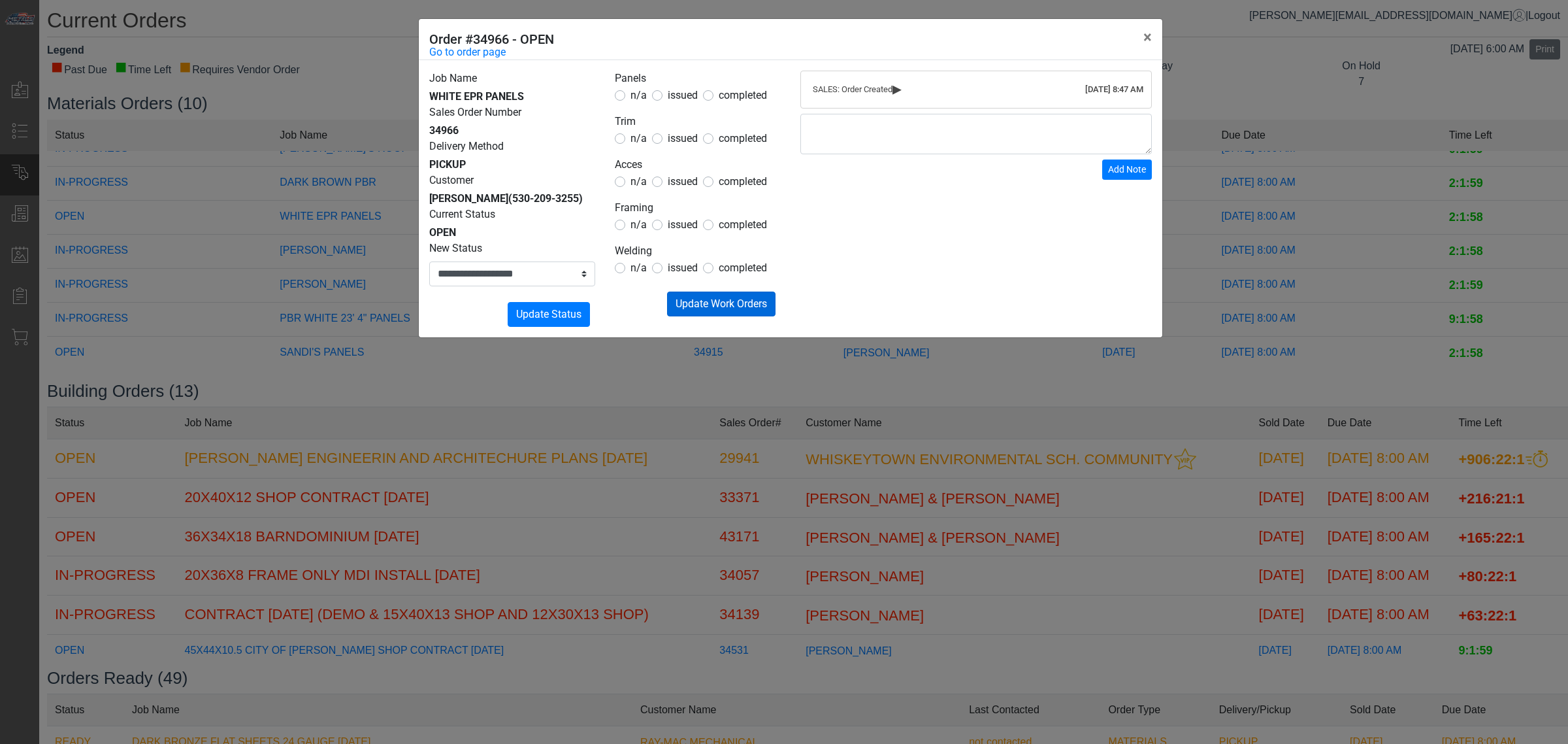
drag, startPoint x: 631, startPoint y: 273, endPoint x: 683, endPoint y: 293, distance: 55.7
click at [631, 274] on span "n/a" at bounding box center [638, 267] width 16 height 12
drag, startPoint x: 688, startPoint y: 291, endPoint x: 585, endPoint y: 273, distance: 104.6
click at [687, 291] on button "Submitting Update Work Orders" at bounding box center [722, 303] width 108 height 25
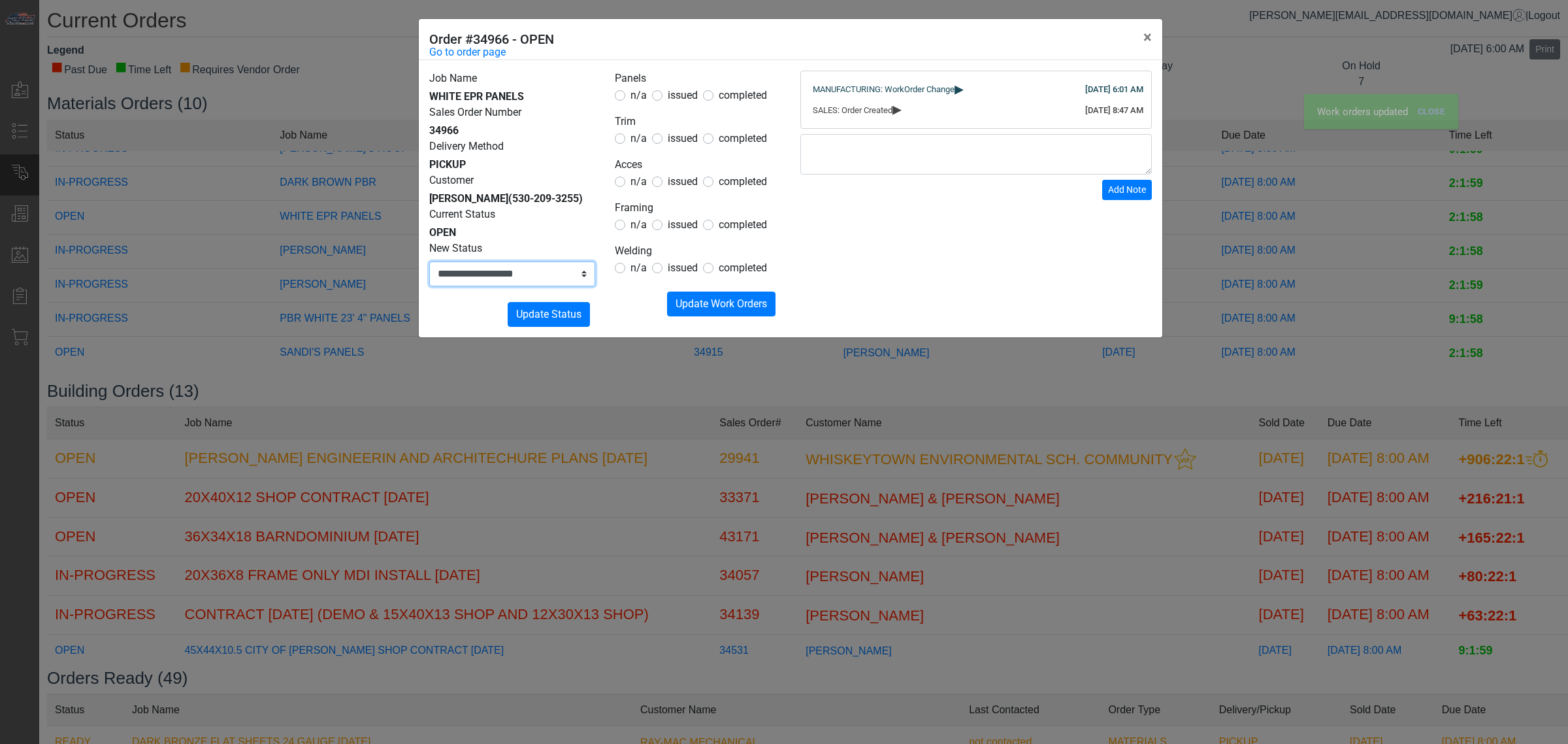
click at [572, 277] on select "**********" at bounding box center [512, 274] width 166 height 25
select select "**********"
click at [429, 262] on select "**********" at bounding box center [512, 274] width 166 height 25
click at [523, 319] on span "Update Status" at bounding box center [549, 314] width 66 height 12
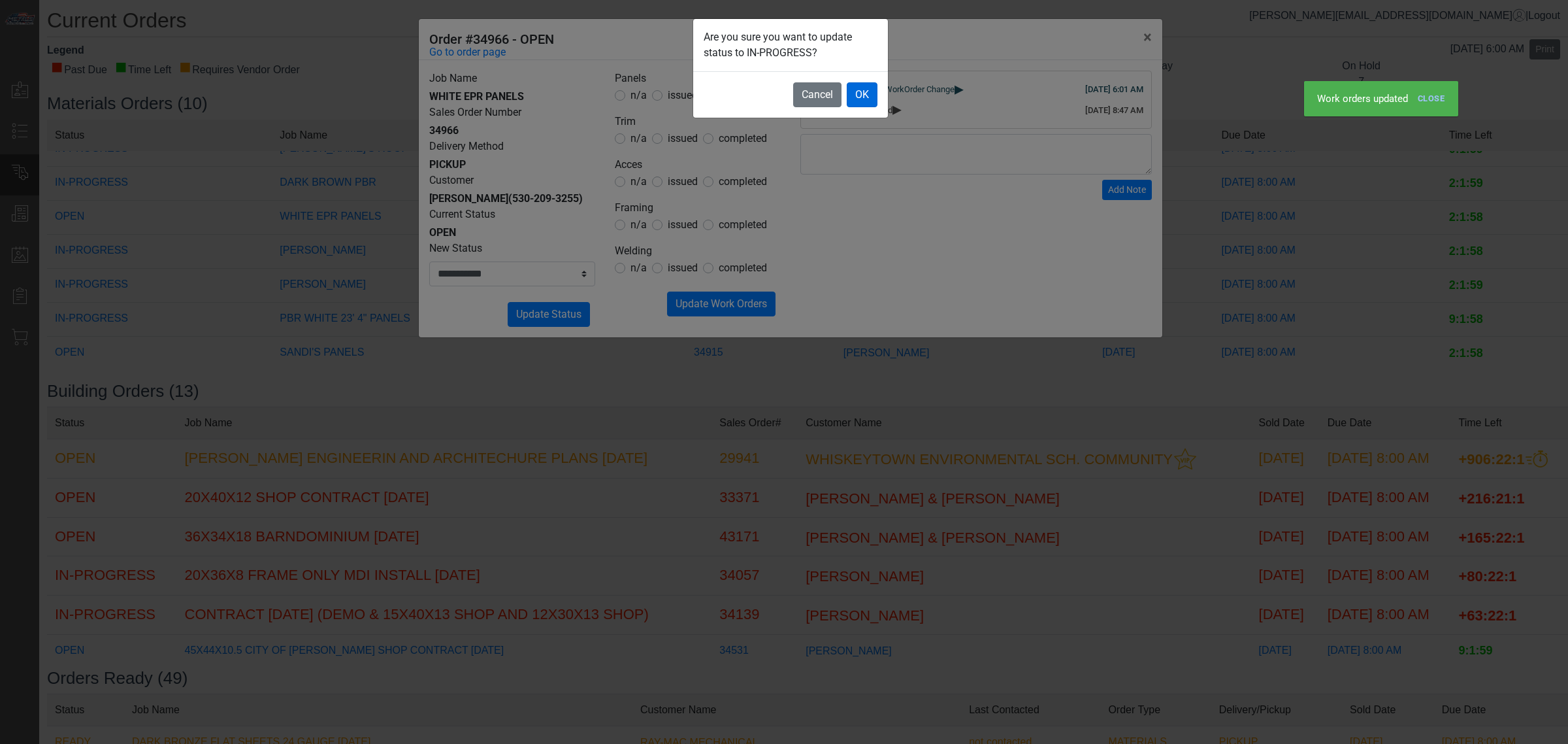
drag, startPoint x: 871, startPoint y: 80, endPoint x: 871, endPoint y: 96, distance: 16.0
click at [872, 87] on footer "Cancel OK" at bounding box center [790, 94] width 195 height 47
click at [871, 99] on button "OK" at bounding box center [862, 95] width 30 height 25
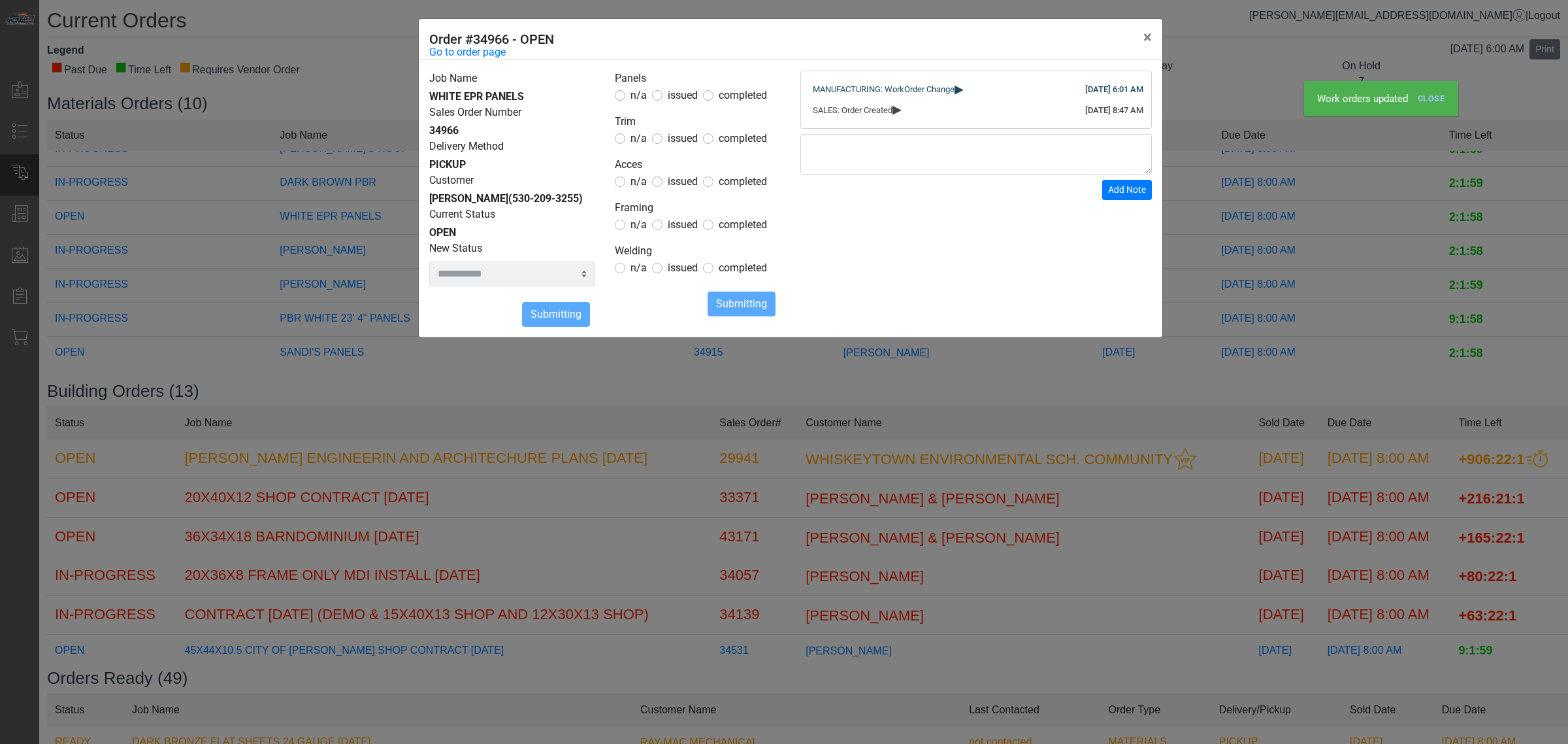
select select
